Goal: Task Accomplishment & Management: Use online tool/utility

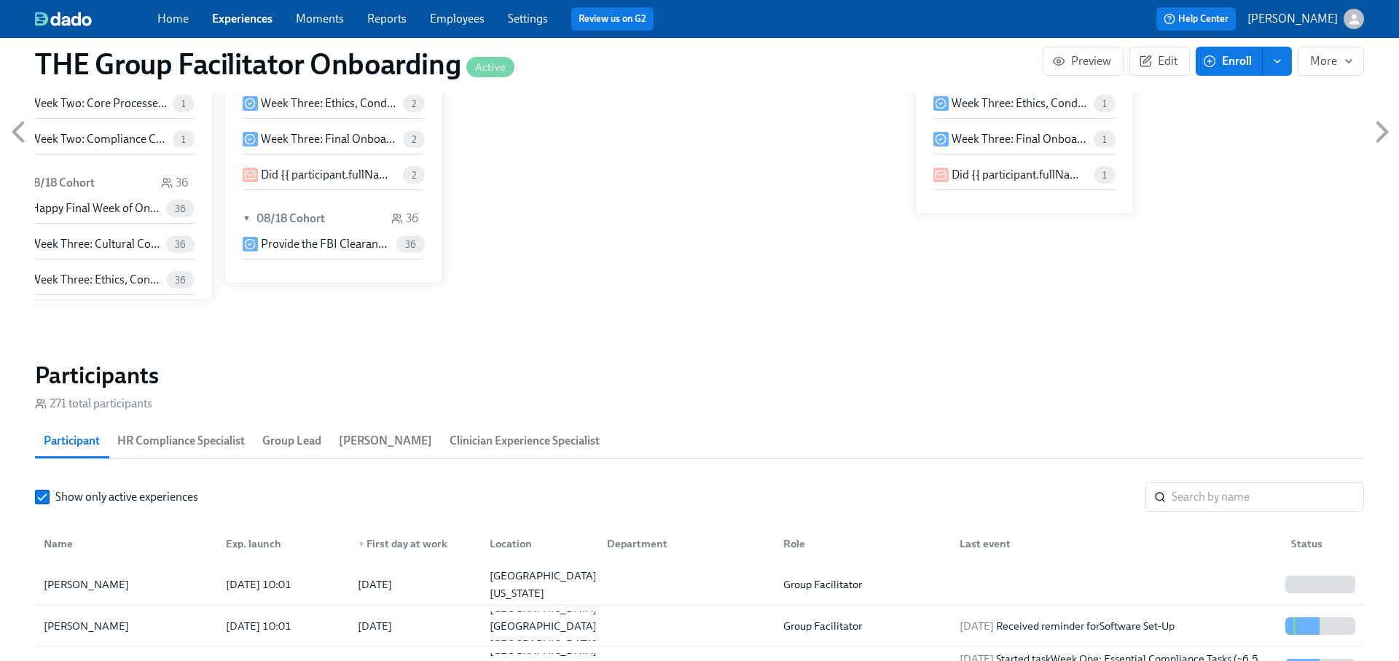
scroll to position [1195, 0]
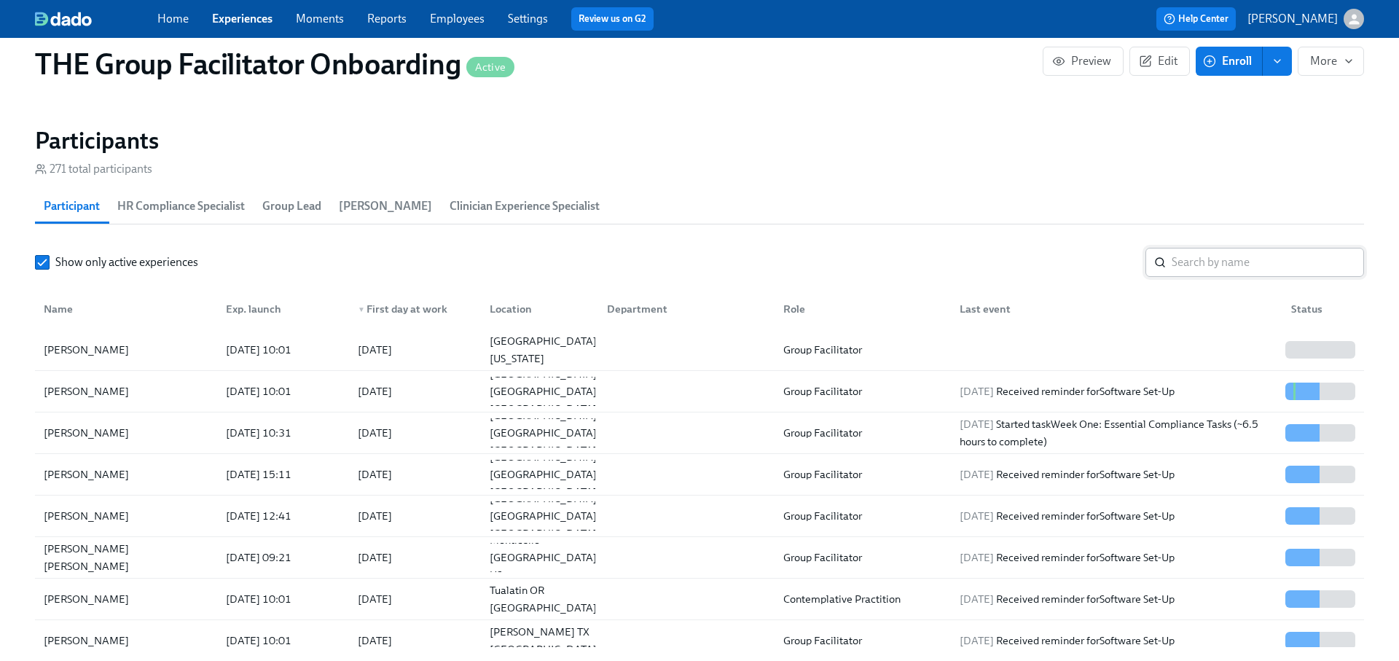
click at [1229, 262] on input "search" at bounding box center [1267, 262] width 192 height 29
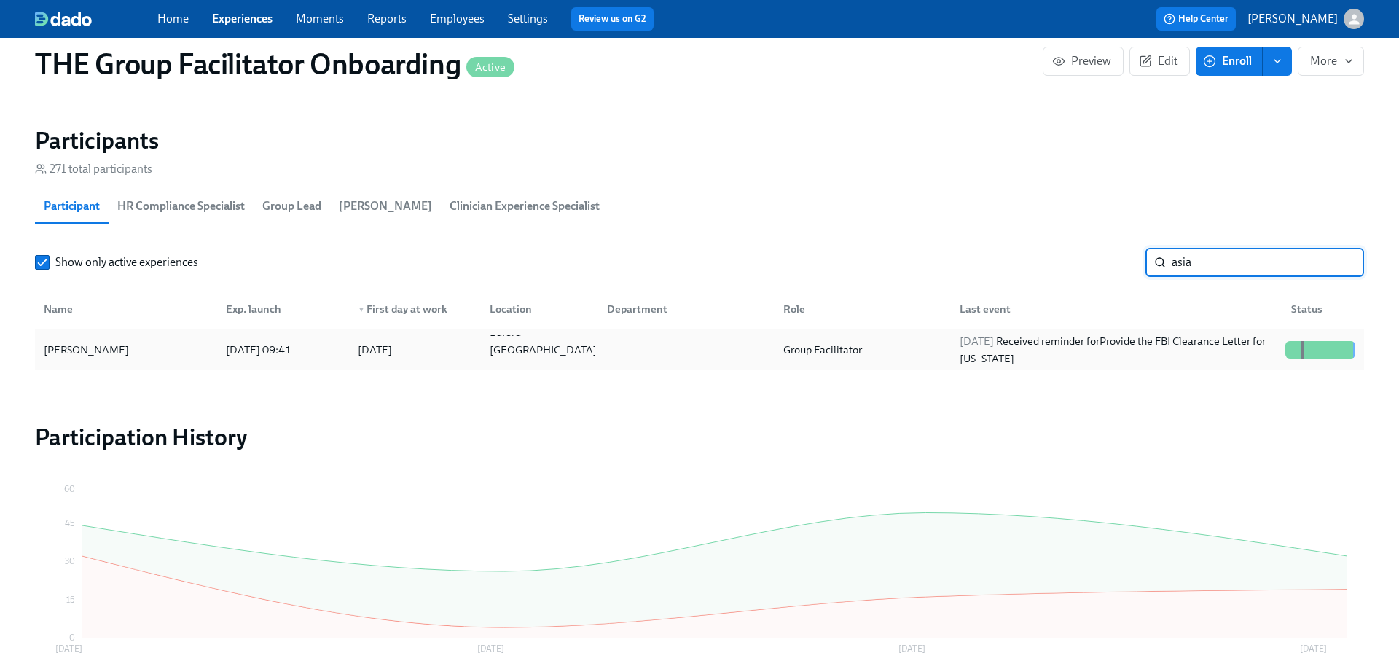
type input "asia"
click at [1198, 333] on div "[PERSON_NAME] [DATE] 09:41 2025/07/21 Buford [GEOGRAPHIC_DATA] US Group Facilit…" at bounding box center [699, 349] width 1329 height 41
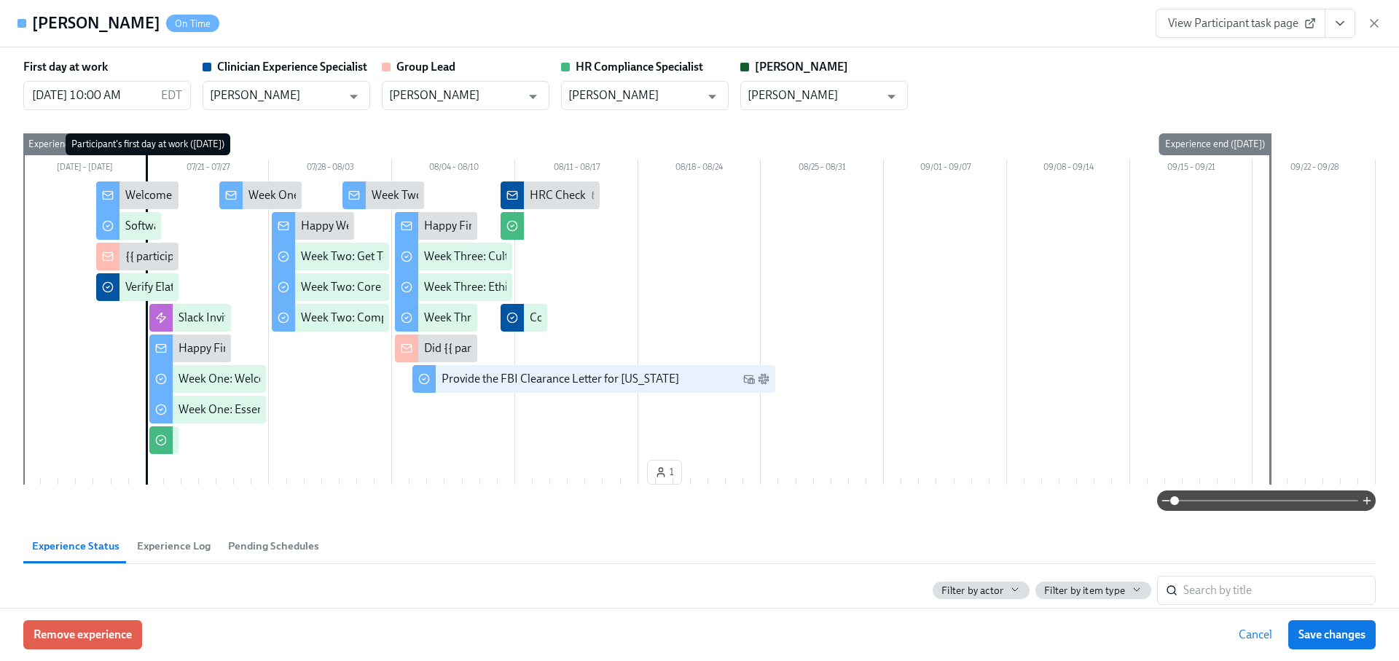
click at [1357, 20] on div "View Participant task page" at bounding box center [1268, 23] width 226 height 29
click at [1354, 21] on button "View task page" at bounding box center [1339, 23] width 31 height 29
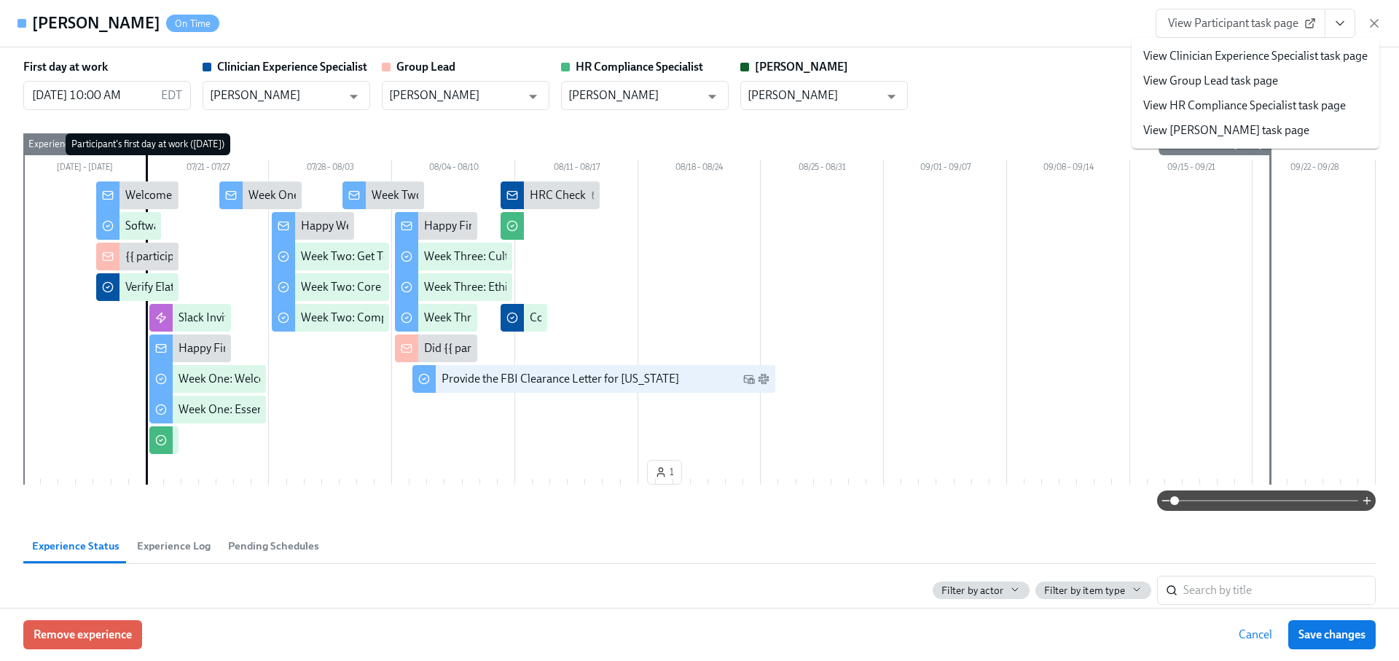
click at [1272, 107] on link "View HR Compliance Specialist task page" at bounding box center [1244, 106] width 203 height 16
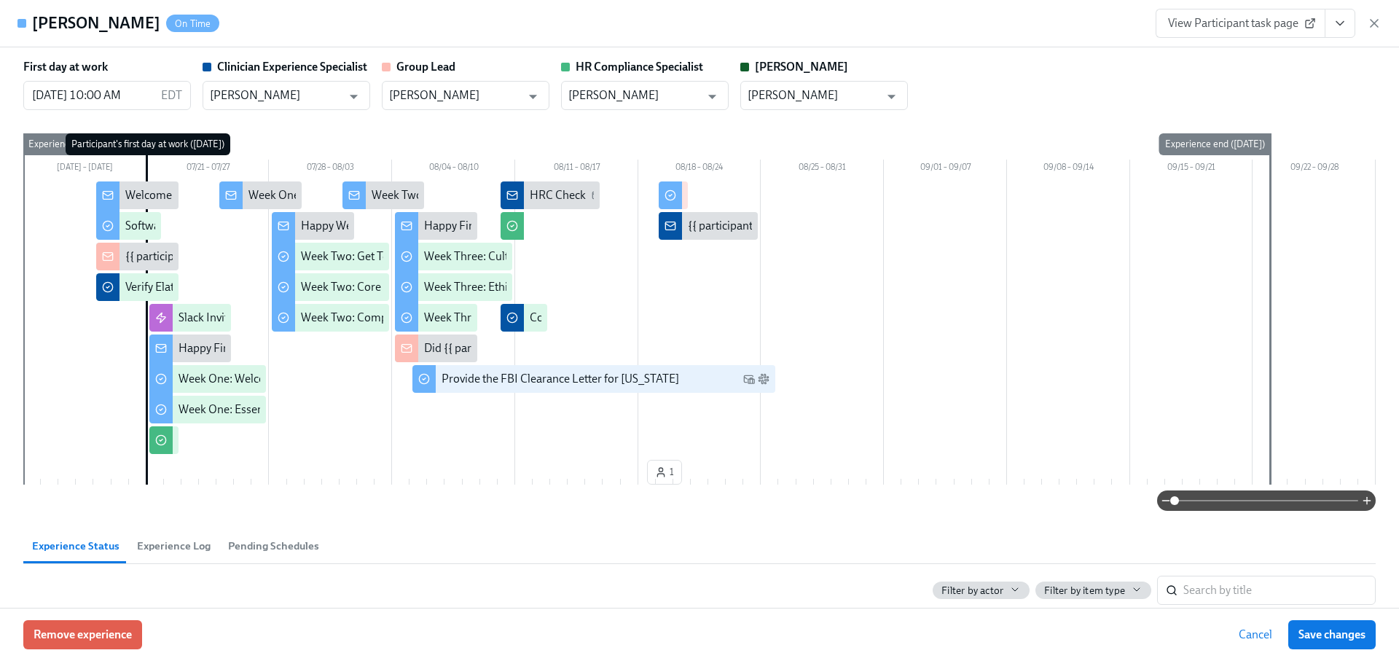
click at [1373, 21] on icon "button" at bounding box center [1374, 23] width 15 height 15
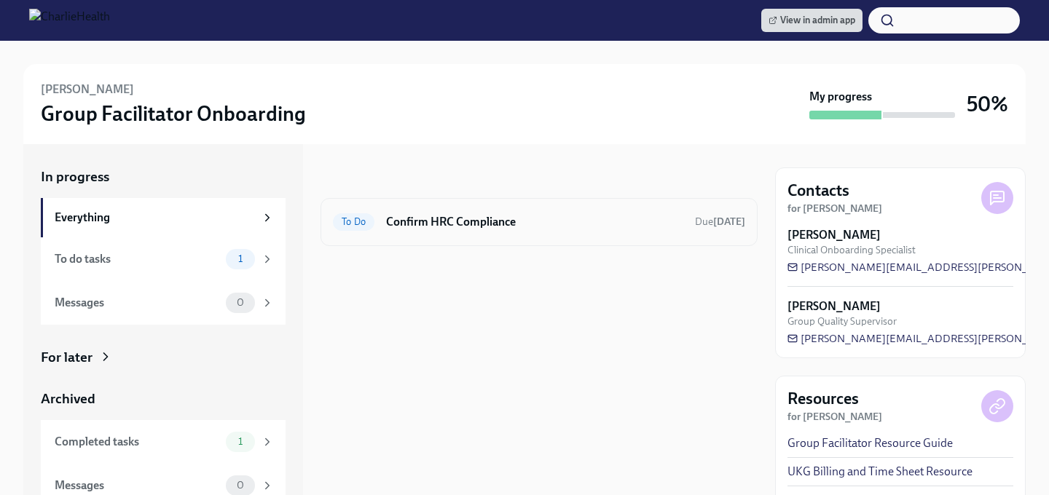
click at [477, 220] on h6 "Confirm HRC Compliance" at bounding box center [534, 222] width 297 height 16
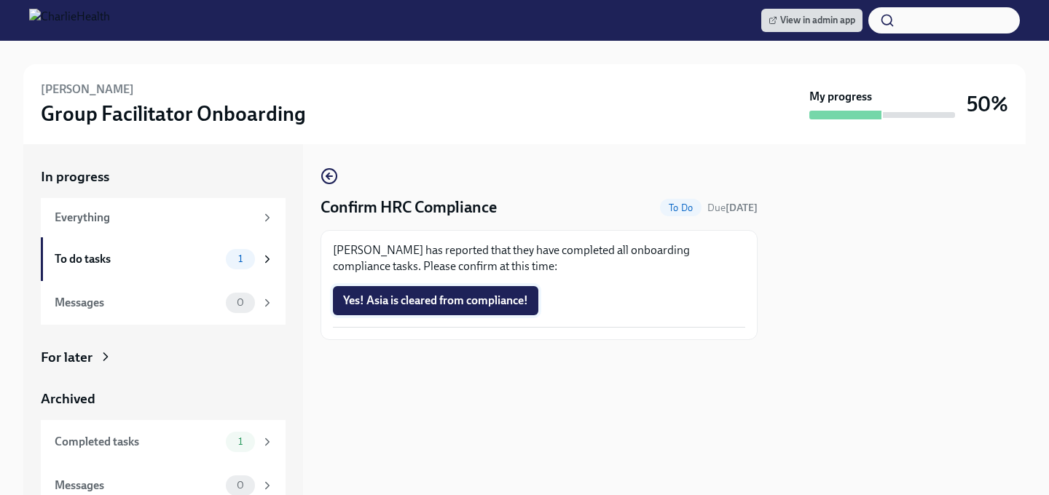
click at [465, 307] on span "Yes! Asia is cleared from compliance!" at bounding box center [435, 301] width 185 height 15
